Goal: Task Accomplishment & Management: Use online tool/utility

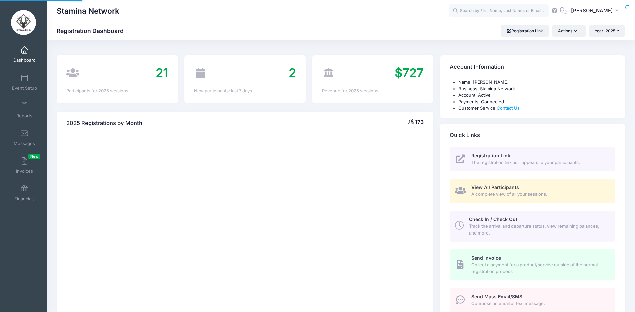
select select
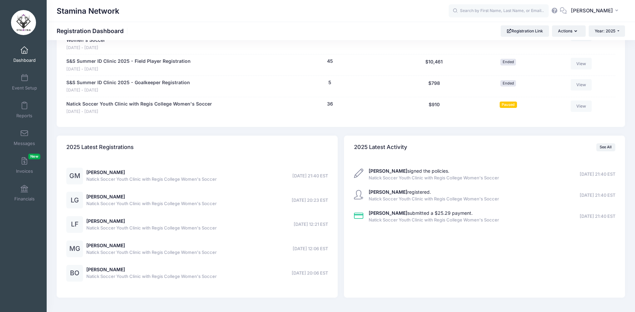
scroll to position [388, 0]
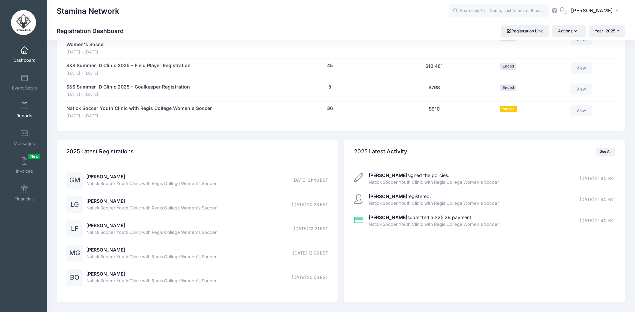
click at [31, 109] on link "Reports" at bounding box center [25, 109] width 32 height 23
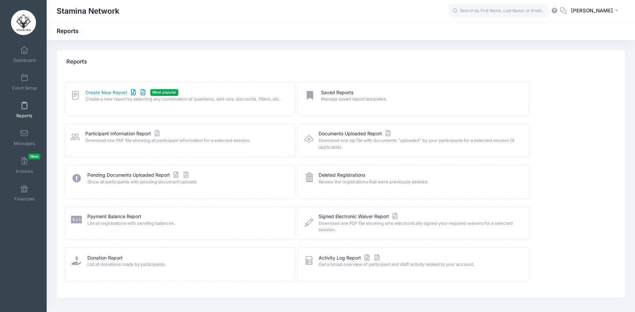
click at [112, 91] on link "Create New Report" at bounding box center [116, 92] width 62 height 7
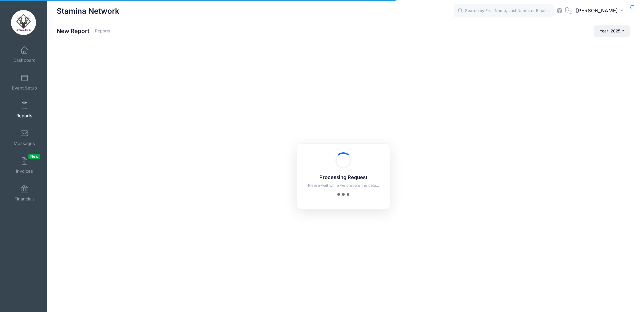
checkbox input "true"
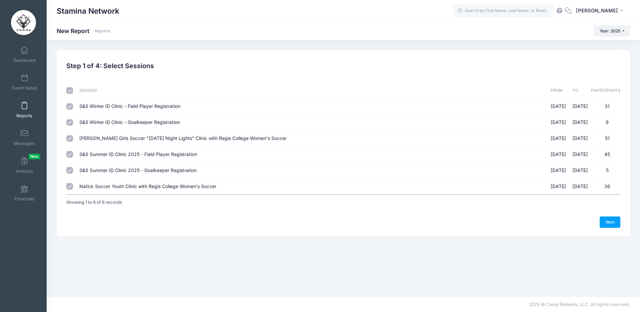
drag, startPoint x: 69, startPoint y: 89, endPoint x: 65, endPoint y: 117, distance: 27.6
click at [69, 89] on input "checkbox" at bounding box center [69, 90] width 7 height 7
checkbox input "false"
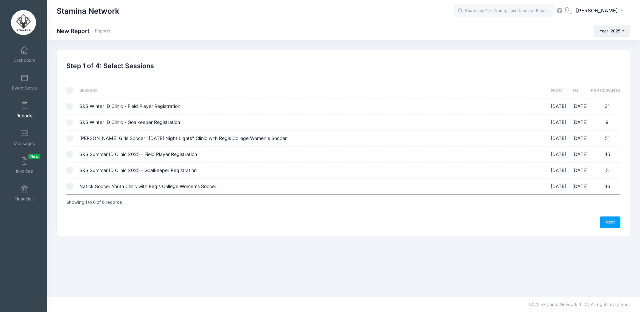
checkbox input "false"
click at [69, 187] on input "Natick Soccer Youth Clinic with Regis College Women's Soccer 08/25/2025 - 08/25…" at bounding box center [69, 186] width 7 height 7
checkbox input "true"
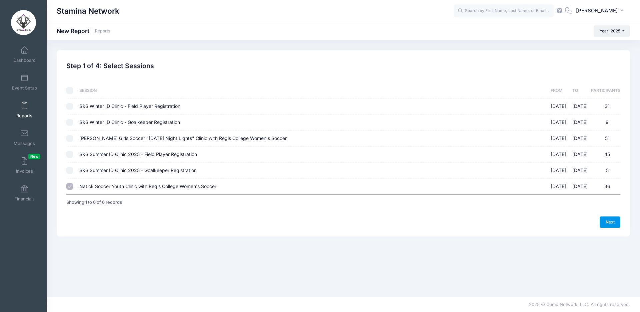
click at [607, 219] on link "Next" at bounding box center [610, 221] width 21 height 11
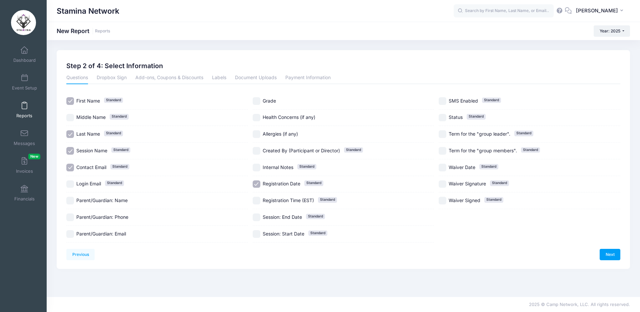
click at [70, 150] on input "Session Name Standard" at bounding box center [70, 151] width 8 height 8
checkbox input "false"
click at [71, 201] on input "Parent/Guardian: Name" at bounding box center [70, 200] width 8 height 8
checkbox input "true"
click at [74, 216] on label "Parent/Guardian: Phone" at bounding box center [157, 217] width 182 height 8
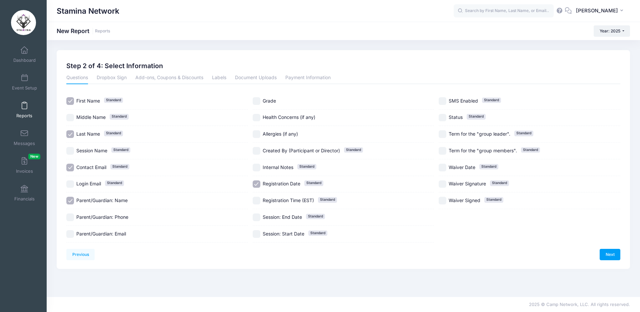
checkbox input "true"
click at [70, 230] on input "Parent/Guardian: Email" at bounding box center [70, 234] width 8 height 8
checkbox input "true"
click at [258, 183] on input "Registration Date Standard" at bounding box center [257, 184] width 8 height 8
checkbox input "false"
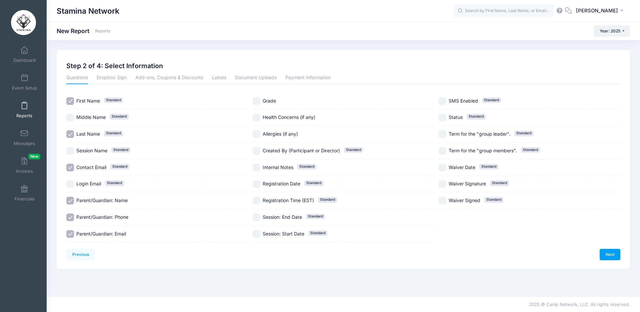
click at [255, 99] on input "Grade" at bounding box center [257, 101] width 8 height 8
checkbox input "true"
click at [613, 252] on link "Next" at bounding box center [610, 253] width 21 height 11
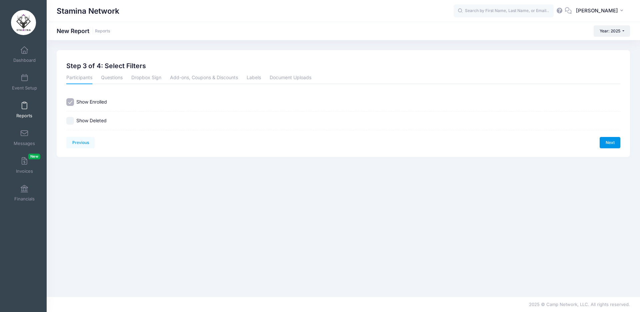
click at [613, 139] on link "Next" at bounding box center [610, 142] width 21 height 11
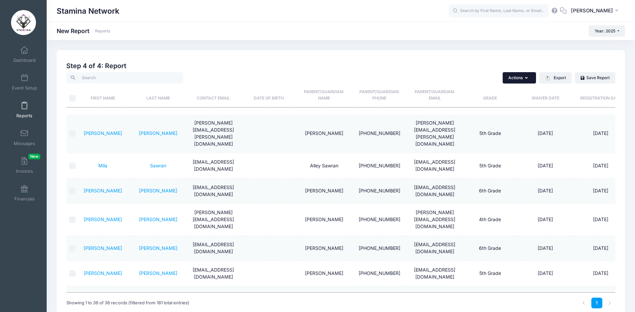
click at [518, 77] on button "Actions" at bounding box center [519, 77] width 33 height 11
click at [553, 60] on div "Created By Participant Added by Director Step 1 of 4: Select Sessions Sessions …" at bounding box center [340, 186] width 549 height 254
click at [556, 82] on button "Export" at bounding box center [556, 77] width 32 height 11
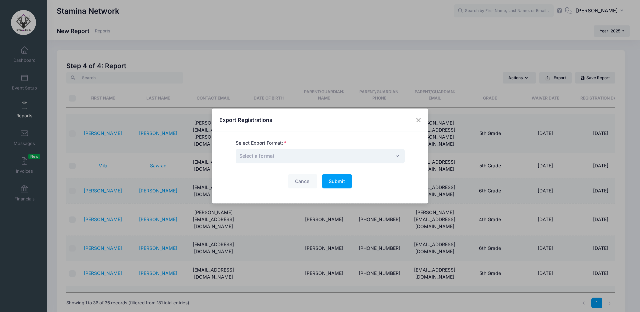
click at [284, 153] on span "Select a format" at bounding box center [320, 156] width 169 height 14
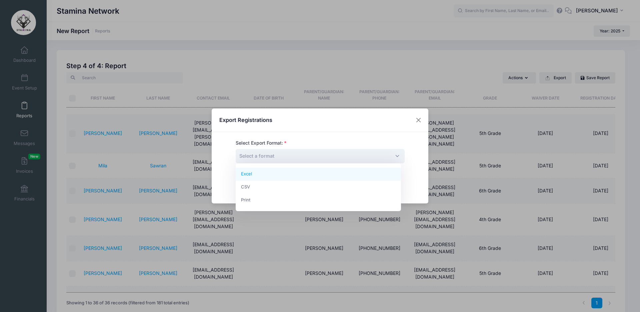
select select "excel"
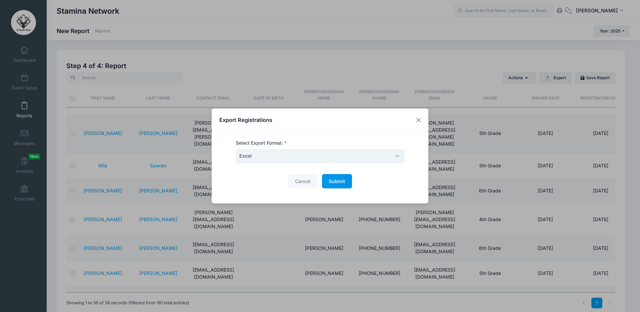
click at [336, 180] on span "Submit" at bounding box center [337, 181] width 16 height 6
